Goal: Entertainment & Leisure: Consume media (video, audio)

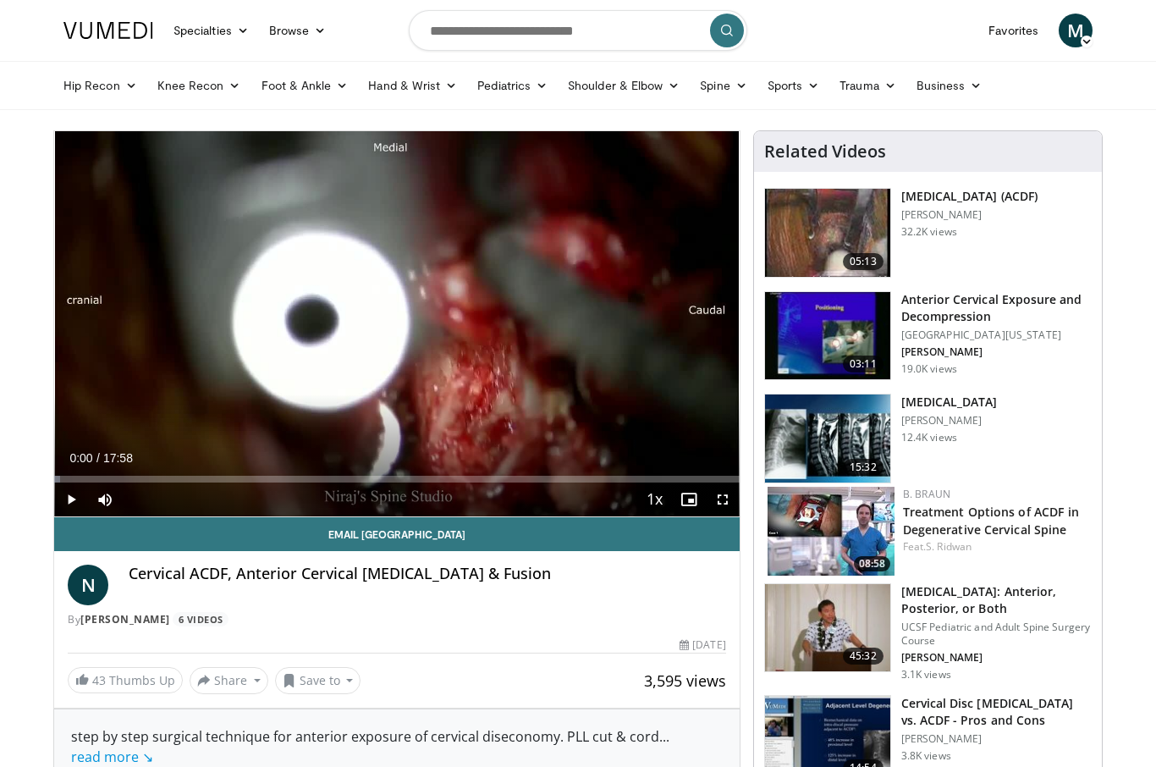
click at [723, 498] on span "Video Player" at bounding box center [723, 499] width 34 height 34
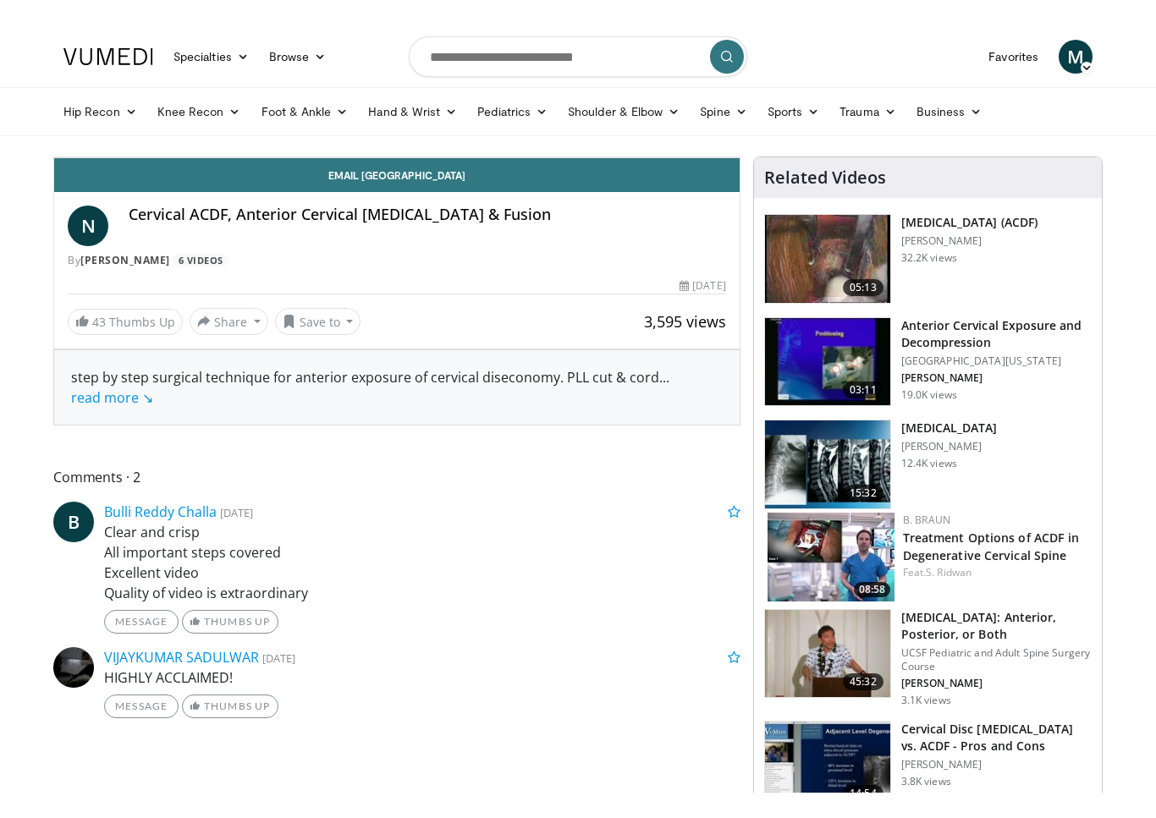
scroll to position [20, 0]
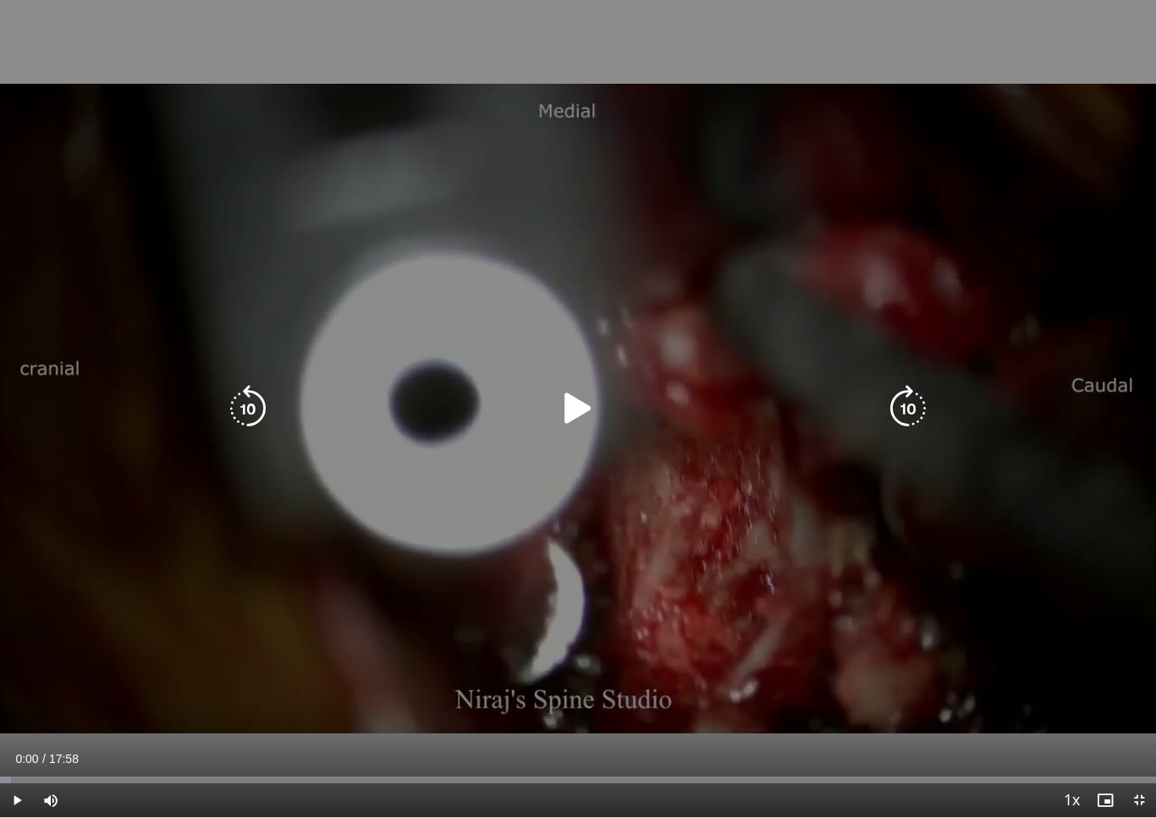
click at [571, 382] on div "10 seconds Tap to unmute" at bounding box center [578, 408] width 1156 height 817
click at [567, 415] on icon "Video Player" at bounding box center [577, 408] width 47 height 47
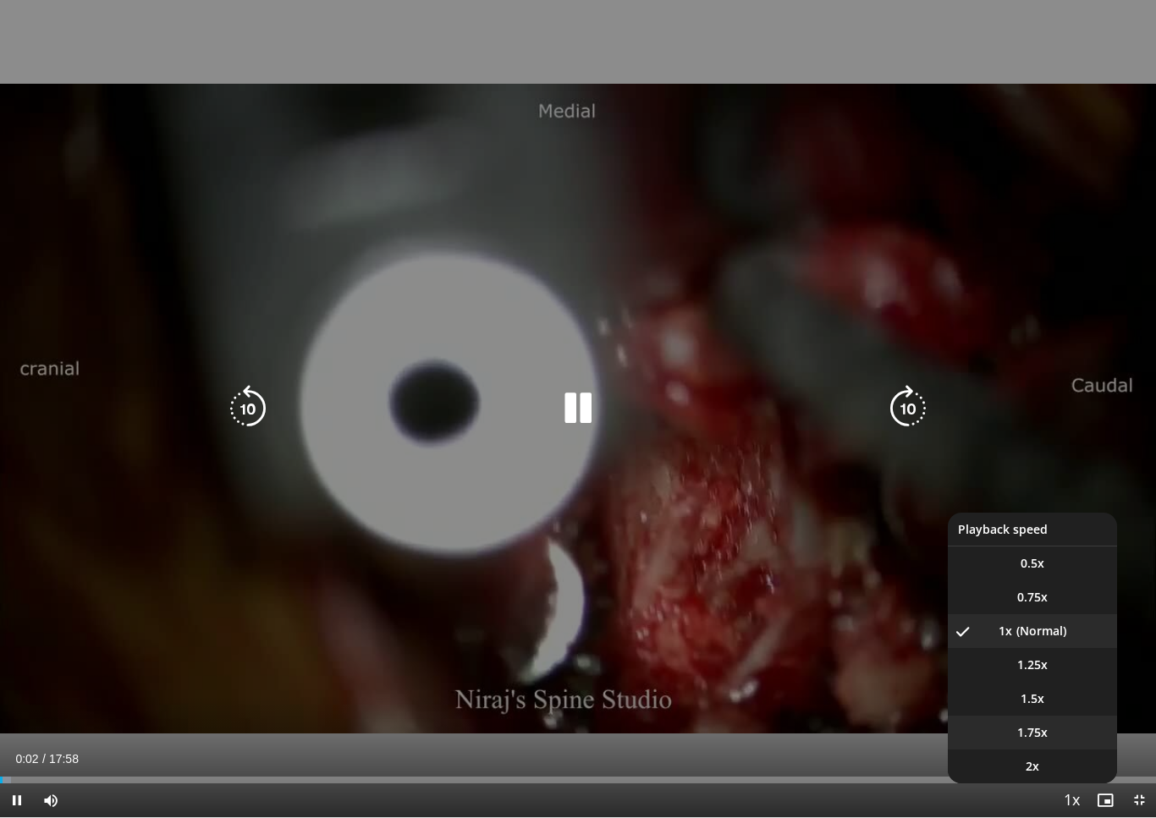
click at [1049, 732] on li "1.75x" at bounding box center [1032, 733] width 169 height 34
click at [1046, 695] on li "1.5x" at bounding box center [1032, 699] width 169 height 34
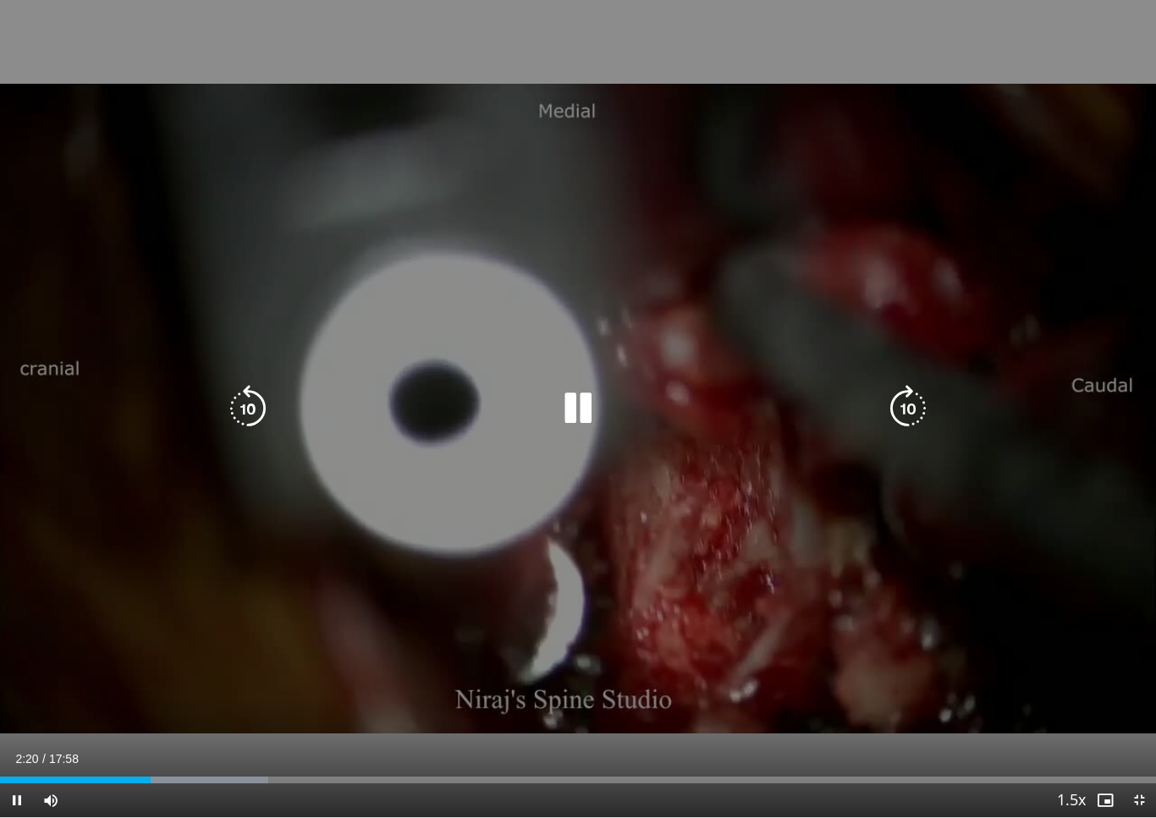
click at [563, 412] on icon "Video Player" at bounding box center [577, 408] width 47 height 47
